Goal: Information Seeking & Learning: Learn about a topic

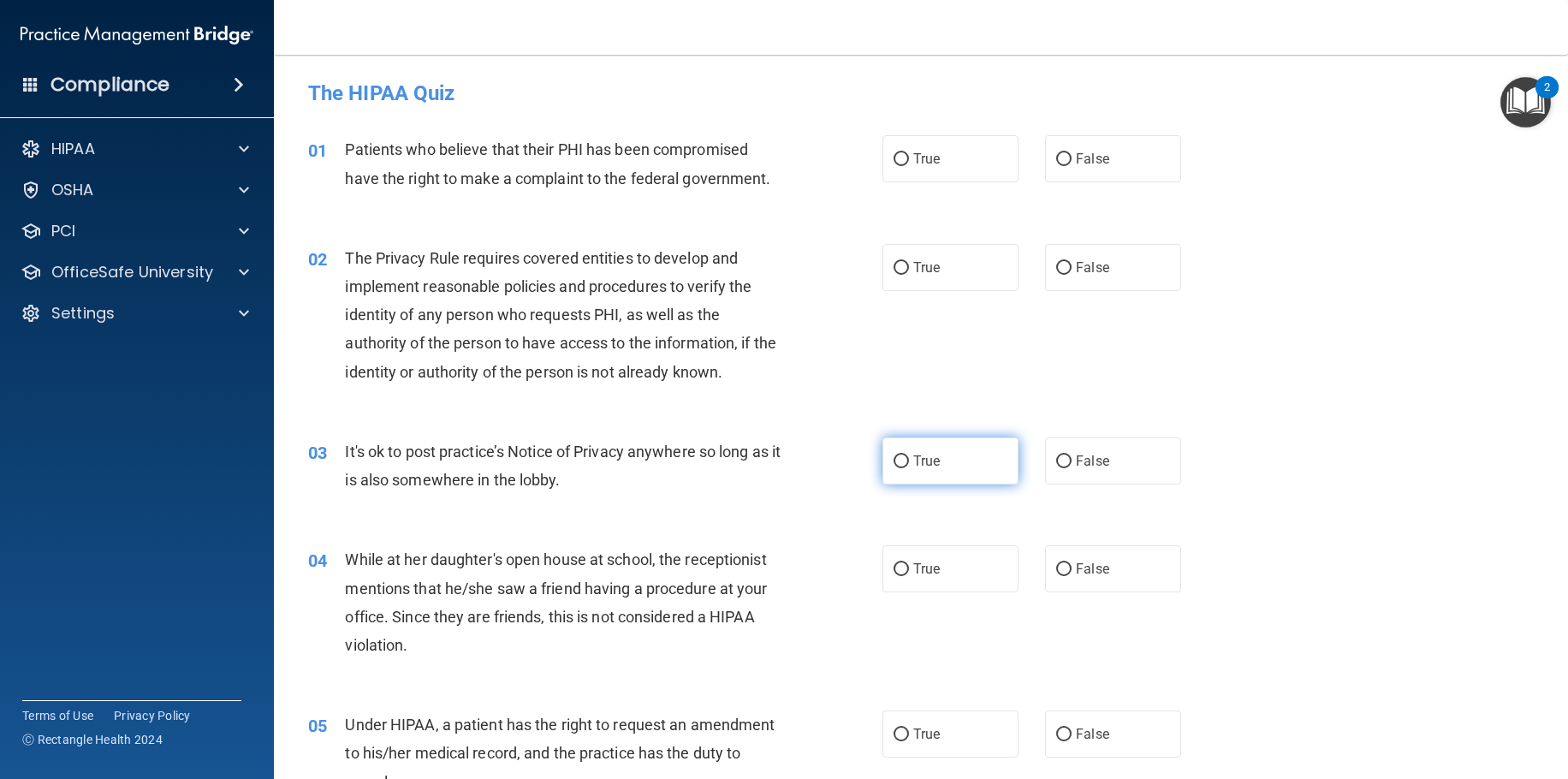
click at [898, 460] on input "True" at bounding box center [902, 462] width 15 height 13
radio input "true"
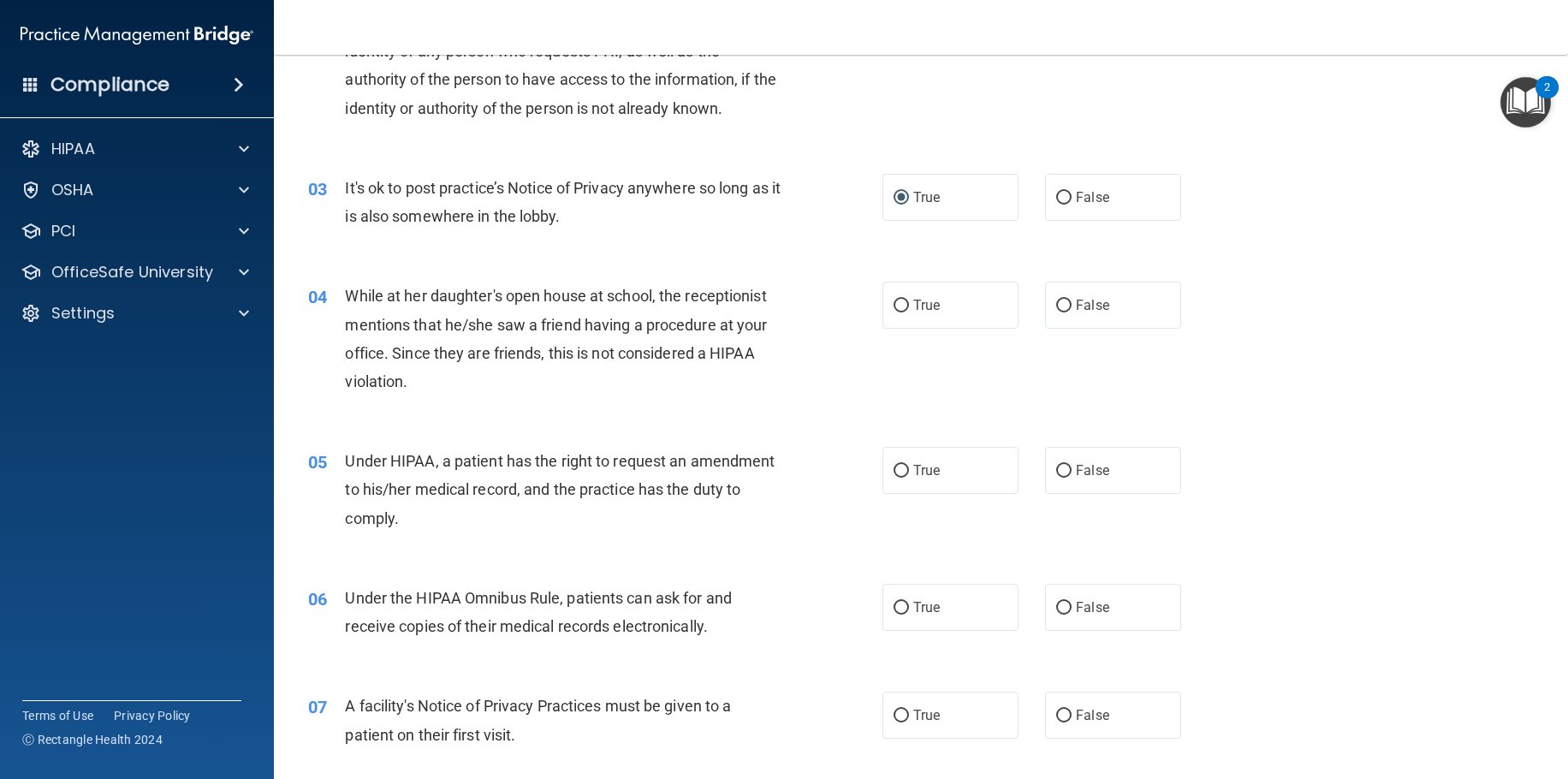
scroll to position [343, 0]
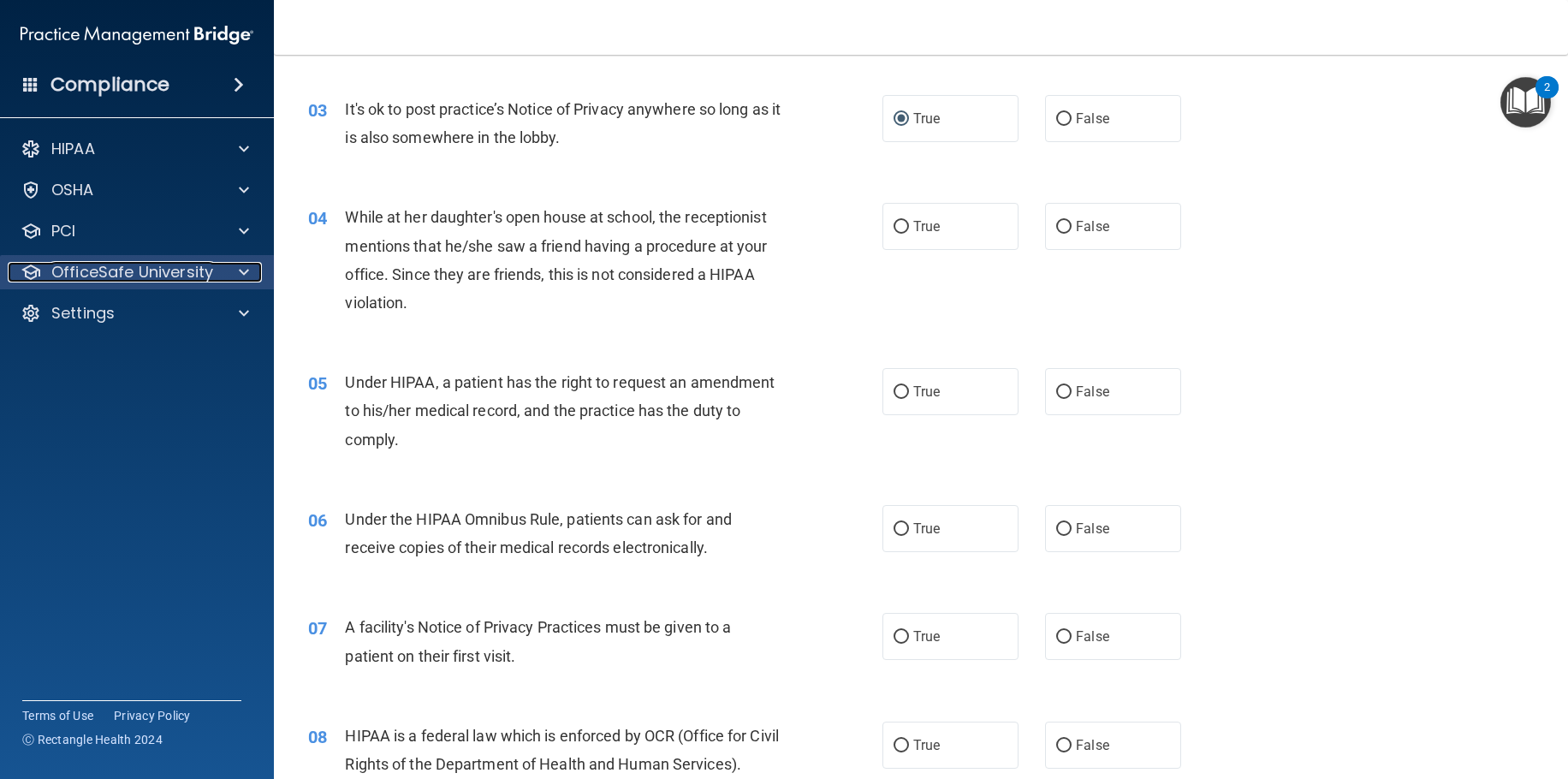
click at [244, 266] on span at bounding box center [244, 272] width 11 height 20
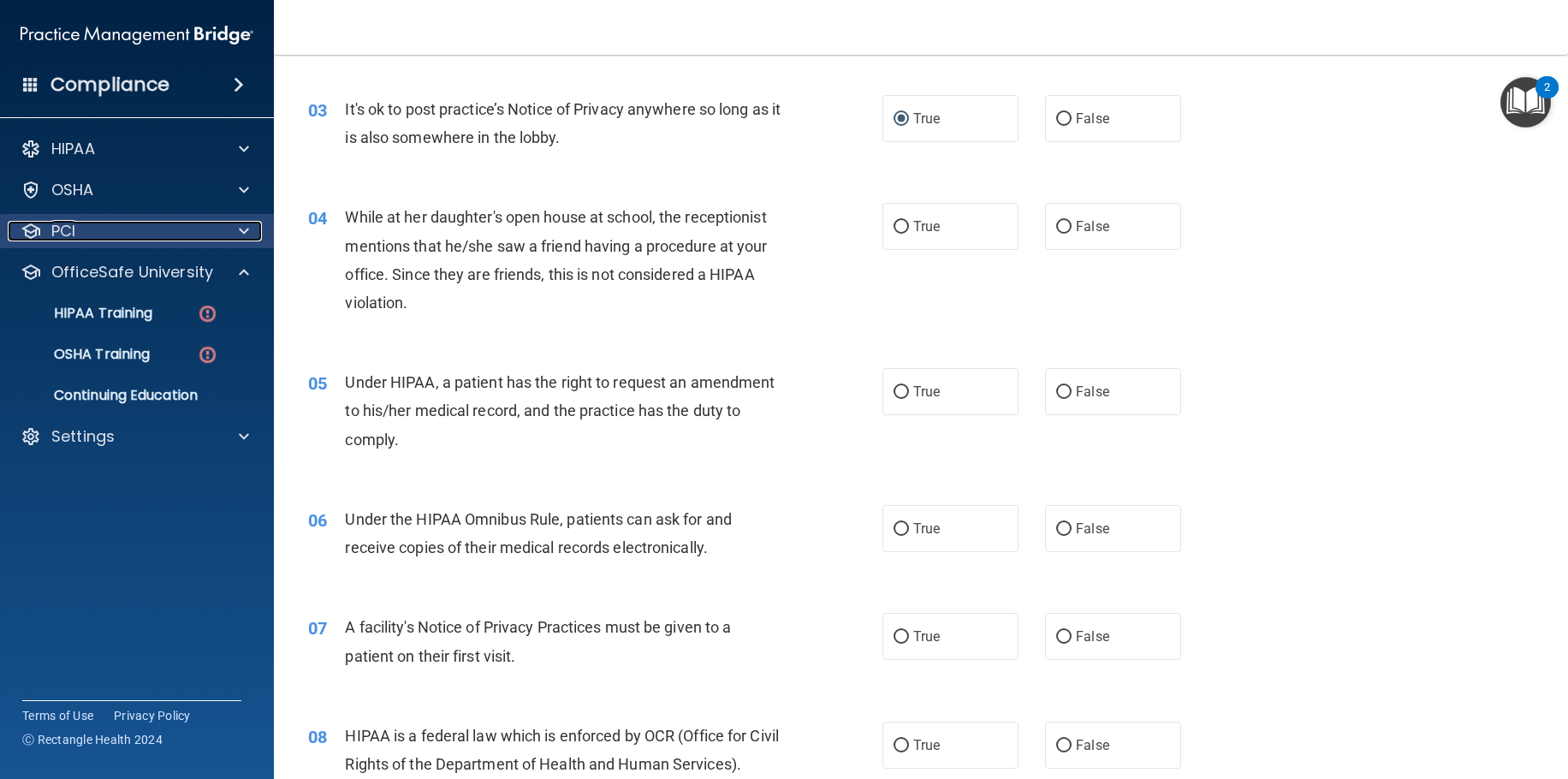
click at [71, 228] on p "PCI" at bounding box center [63, 230] width 24 height 20
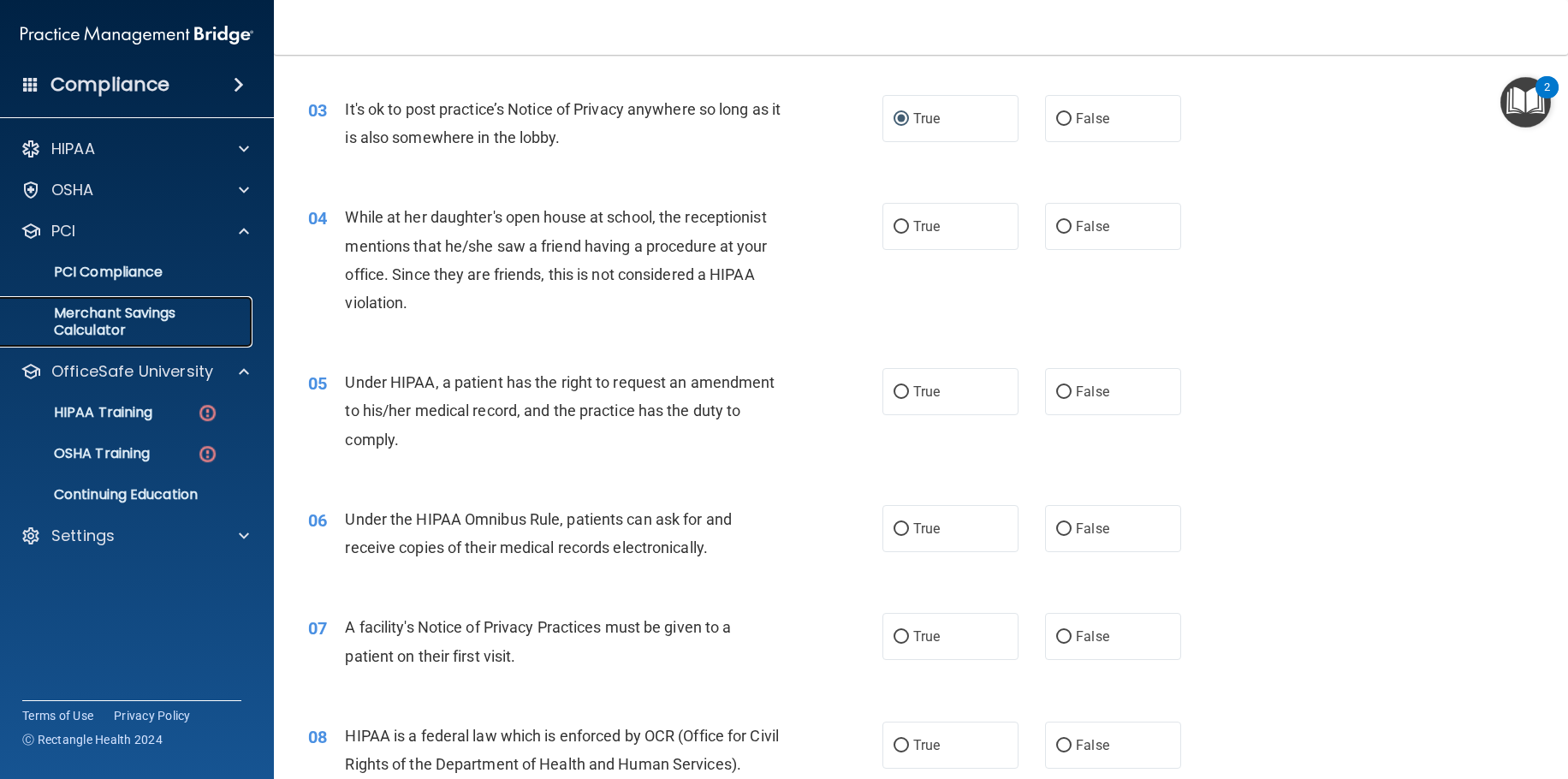
click at [113, 313] on p "Merchant Savings Calculator" at bounding box center [129, 321] width 234 height 34
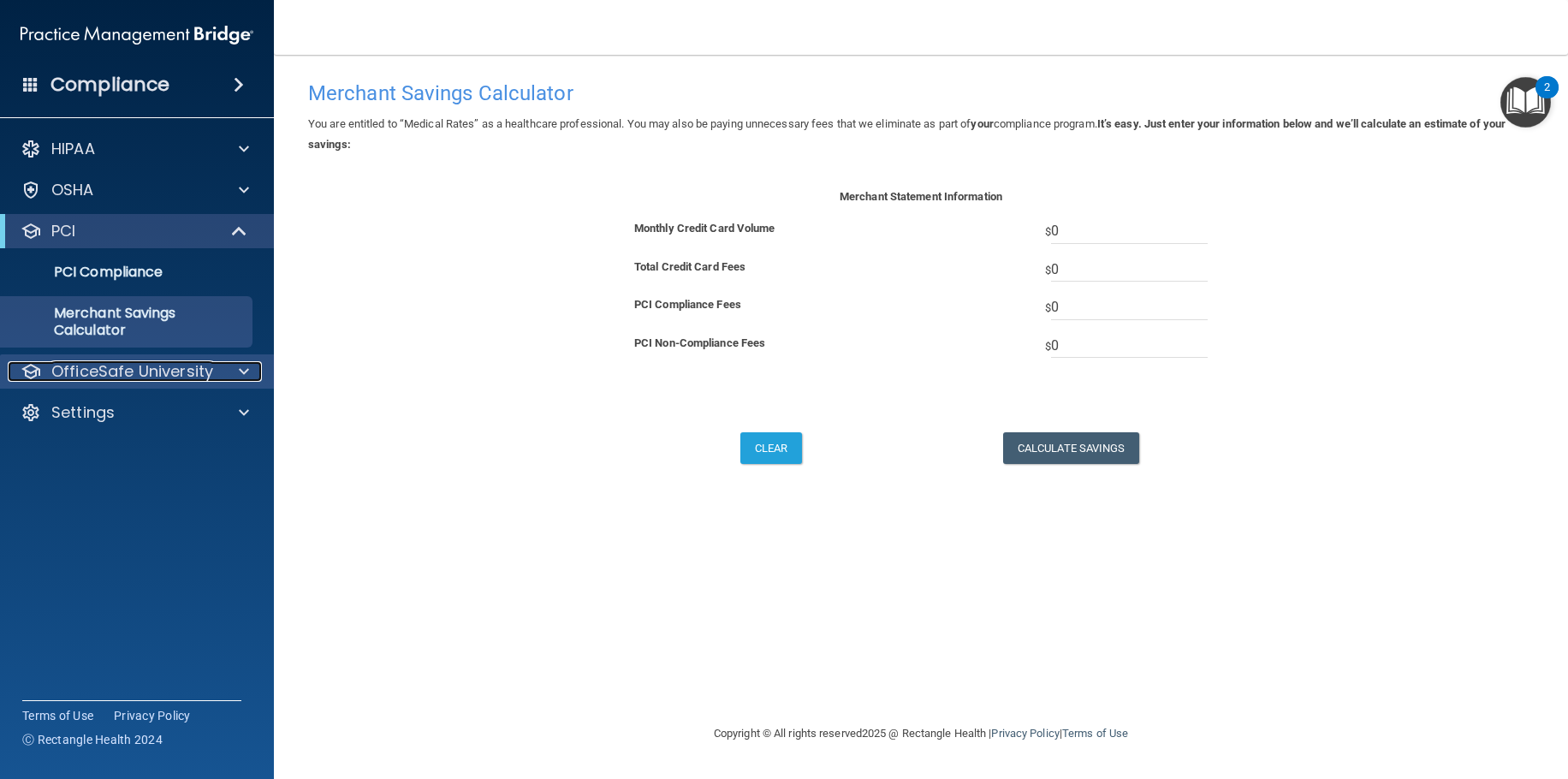
click at [242, 369] on span at bounding box center [244, 372] width 11 height 20
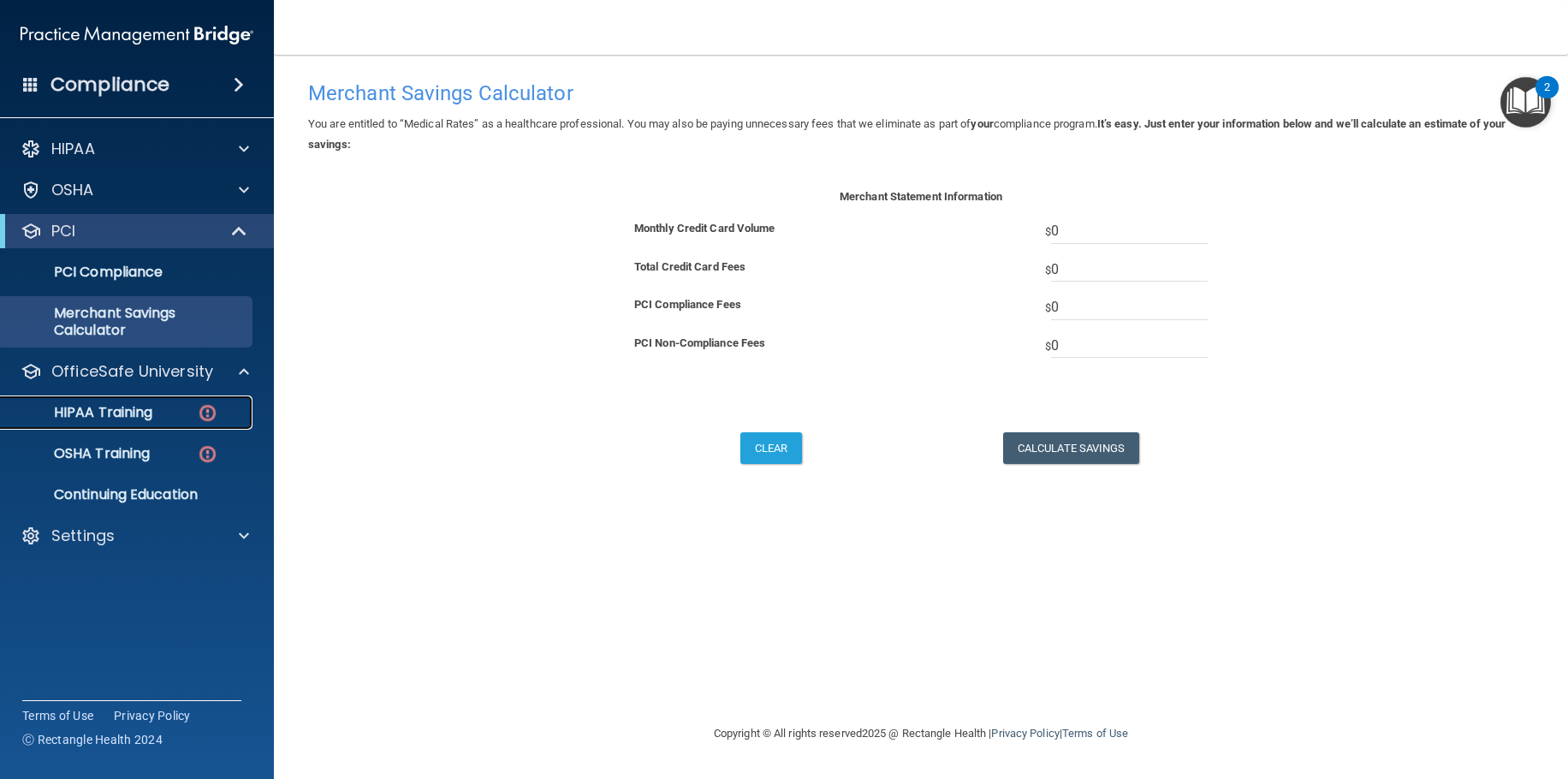
click at [208, 415] on img at bounding box center [208, 413] width 21 height 21
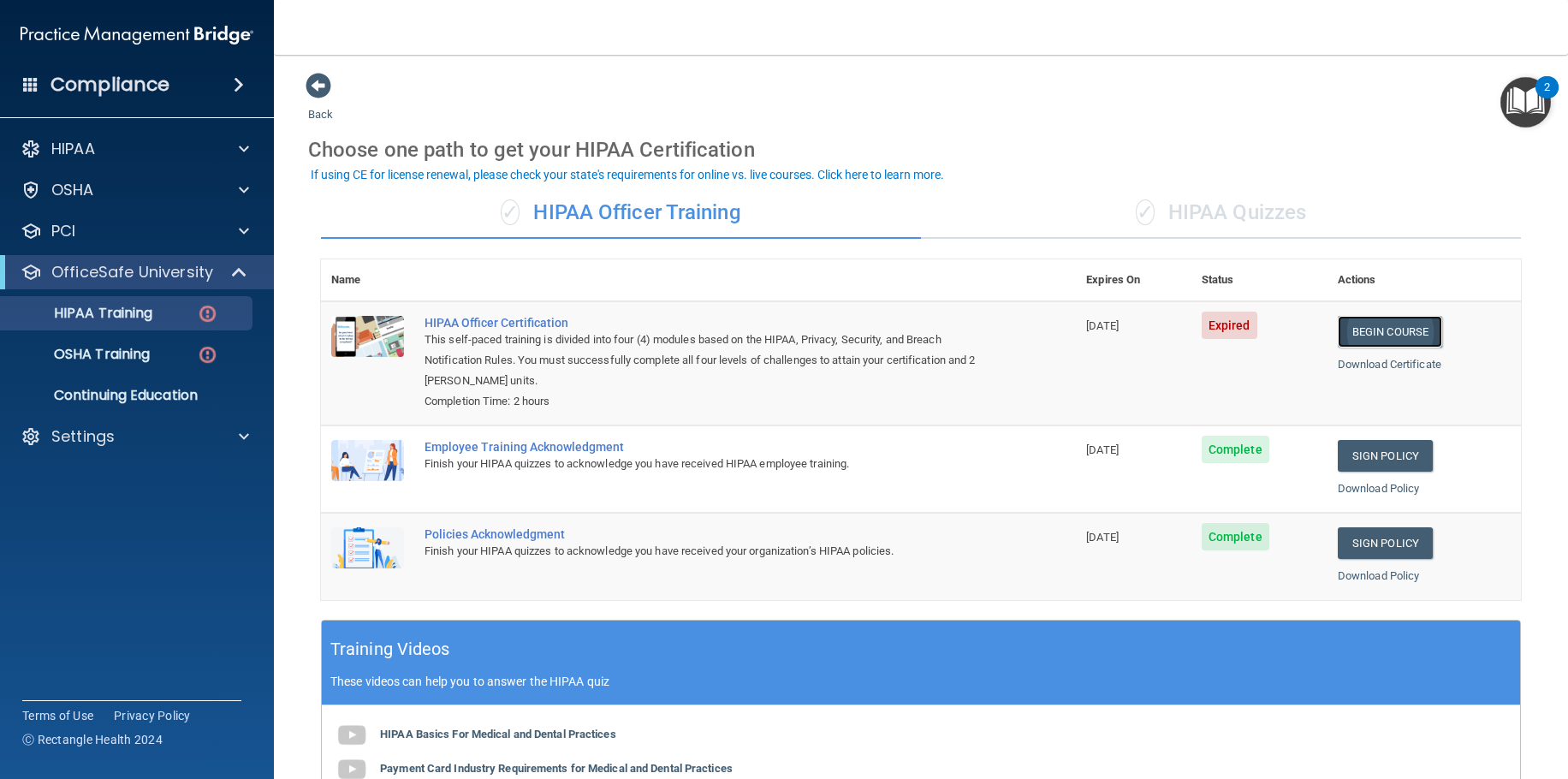
click at [1387, 324] on link "Begin Course" at bounding box center [1390, 332] width 104 height 32
